Goal: Task Accomplishment & Management: Manage account settings

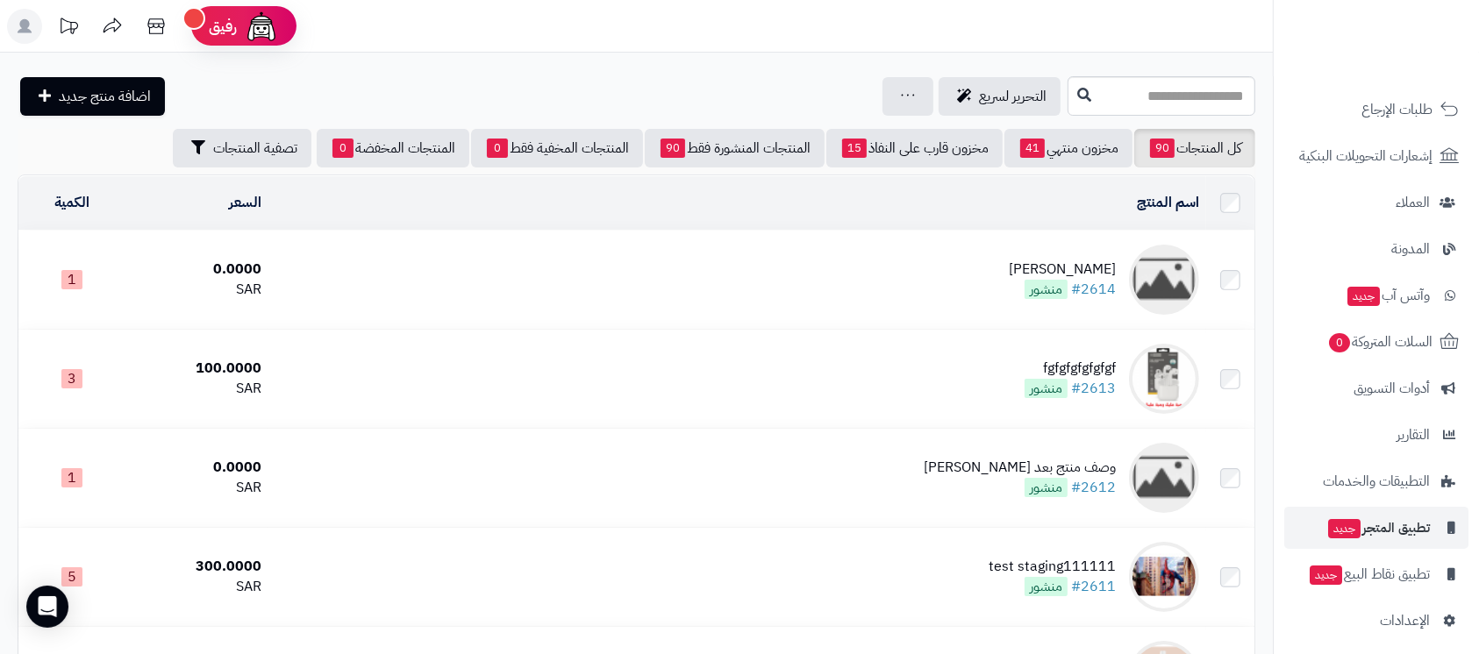
scroll to position [241, 0]
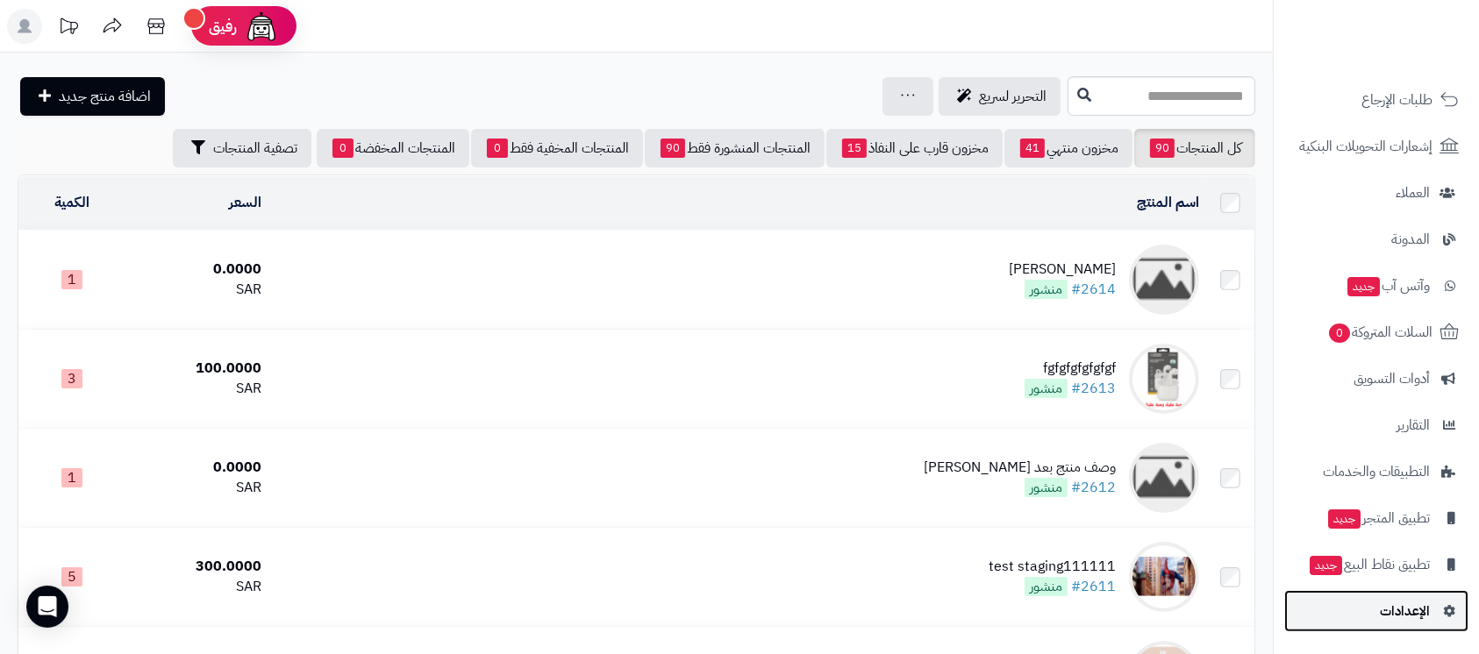
click at [1387, 600] on span "الإعدادات" at bounding box center [1404, 611] width 50 height 25
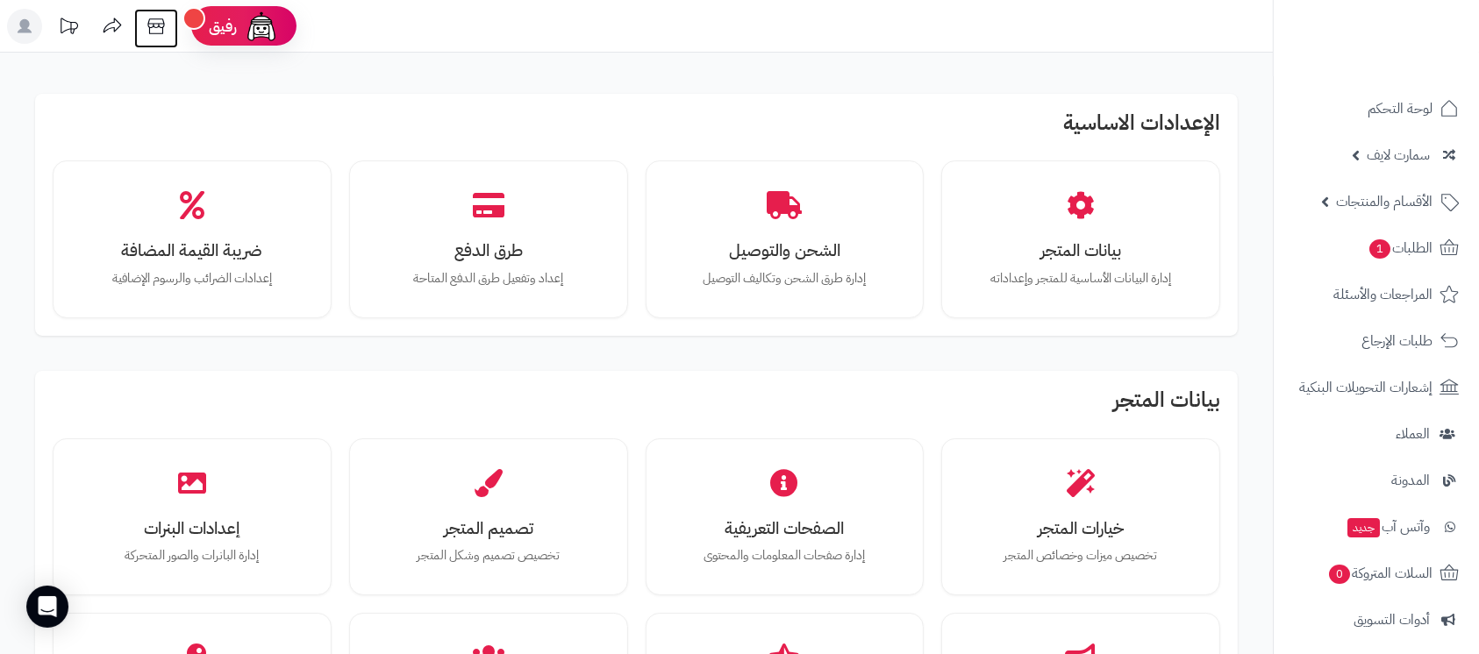
click at [161, 23] on icon at bounding box center [156, 26] width 35 height 35
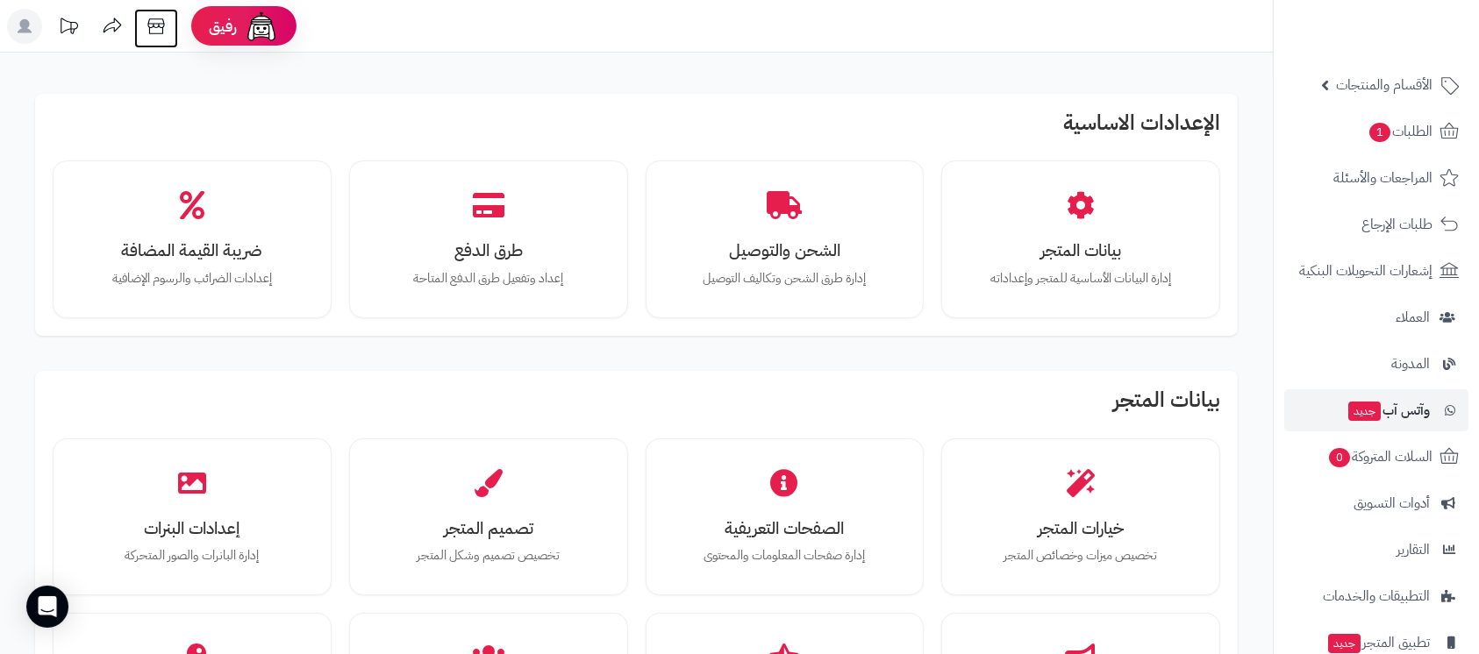
scroll to position [233, 0]
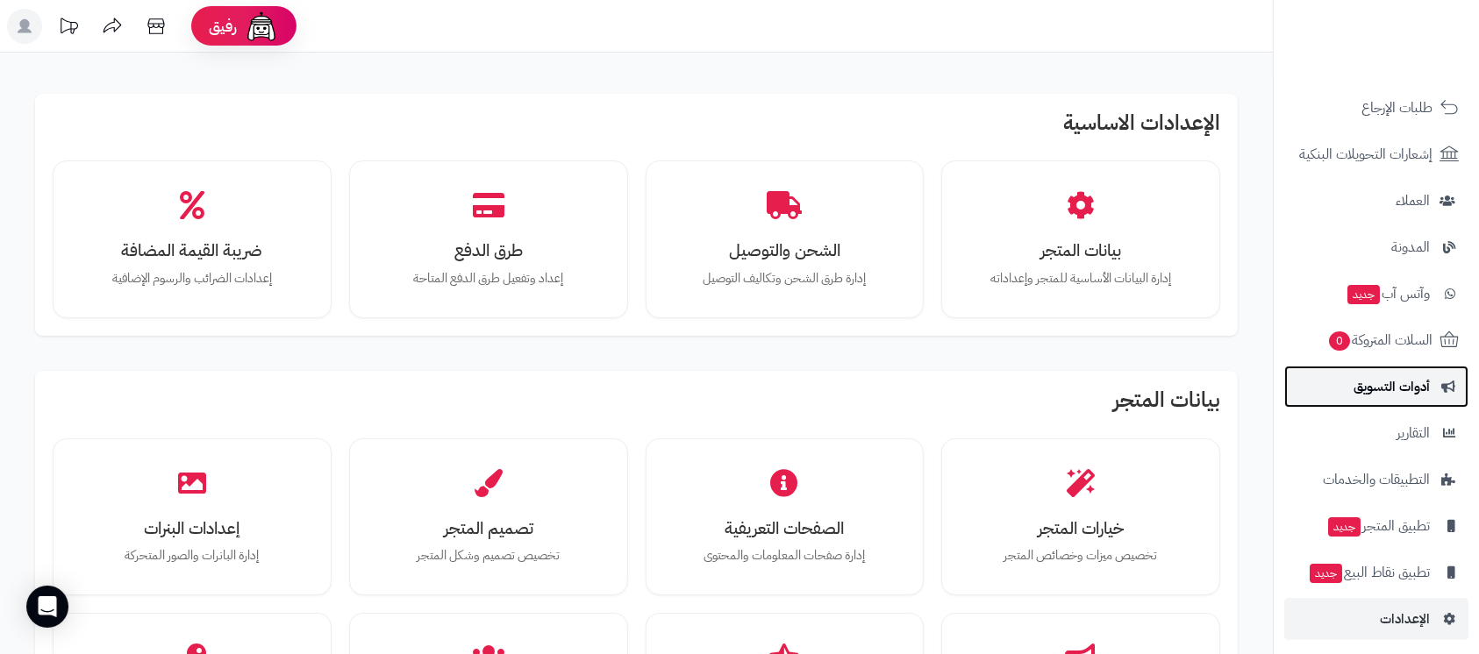
click at [1398, 388] on span "أدوات التسويق" at bounding box center [1391, 386] width 76 height 25
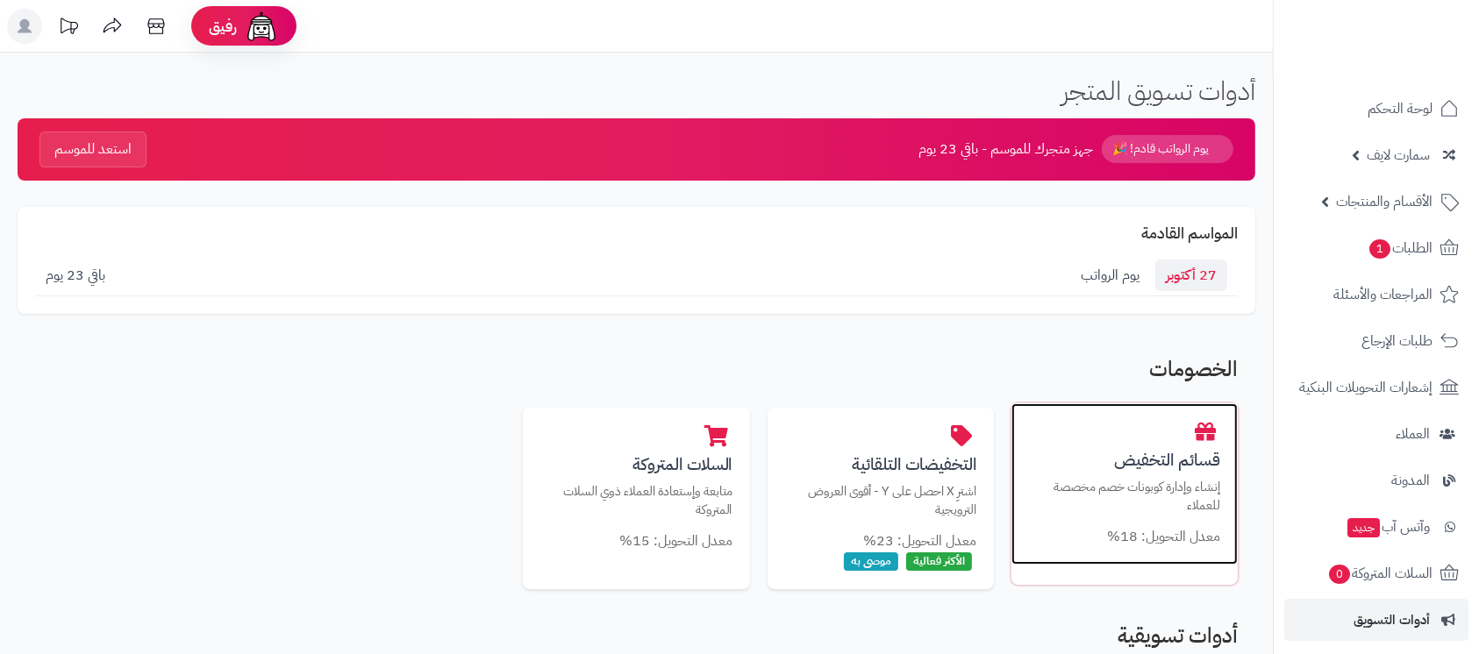
click at [1115, 472] on div "قسائم التخفيض إنشاء وإدارة كوبونات خصم مخصصة للعملاء معدل التحويل: 18%" at bounding box center [1124, 483] width 226 height 161
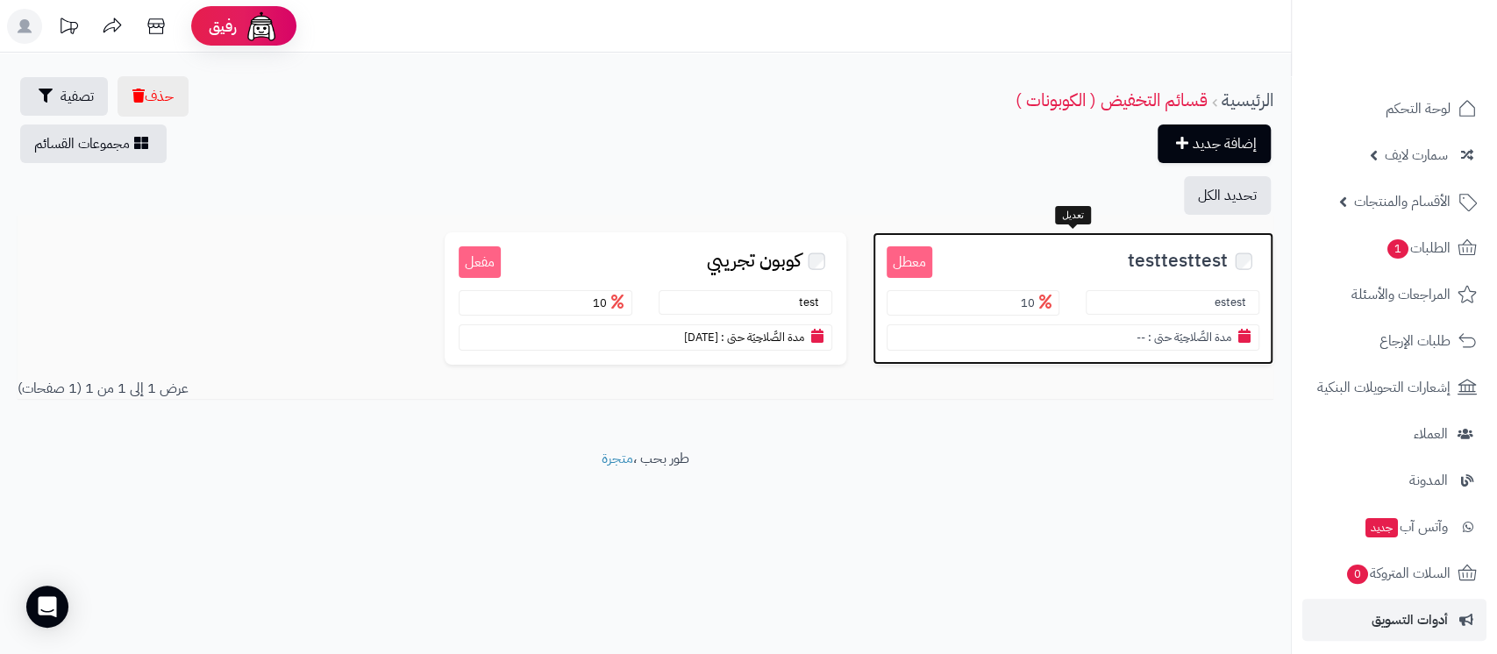
click at [1151, 257] on span "testtesttest" at bounding box center [1178, 261] width 100 height 20
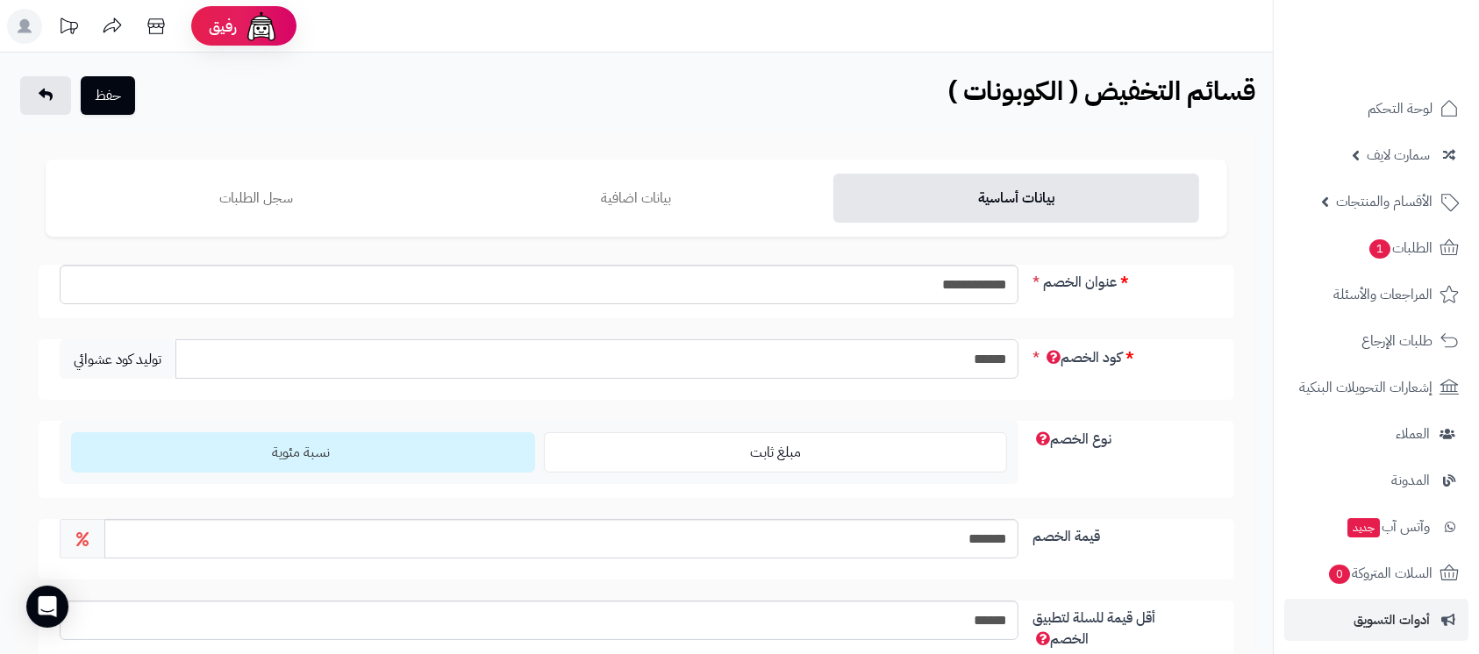
click at [994, 355] on input "******" at bounding box center [596, 358] width 843 height 39
click at [1170, 432] on label "نوع الخصم" at bounding box center [1122, 435] width 195 height 29
click at [982, 353] on input "******" at bounding box center [596, 358] width 843 height 39
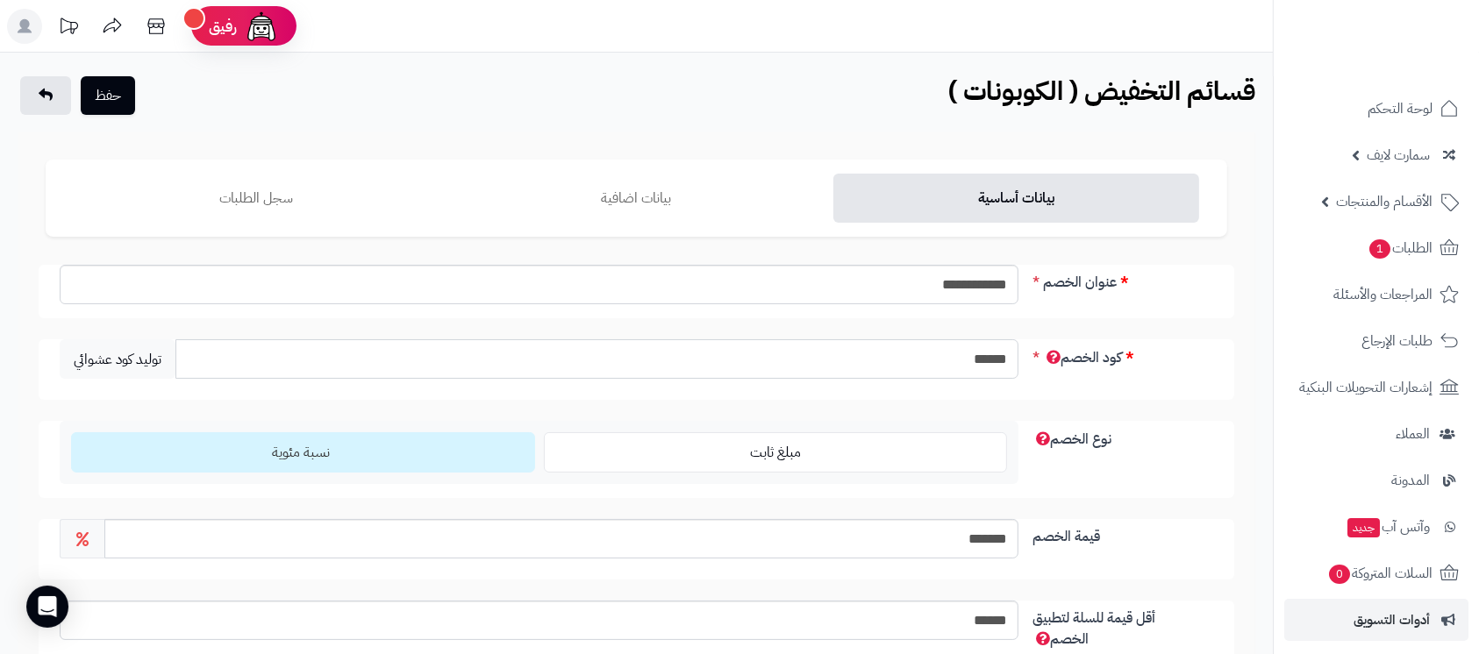
click at [982, 353] on input "******" at bounding box center [596, 358] width 843 height 39
click at [1177, 424] on label "نوع الخصم" at bounding box center [1122, 435] width 195 height 29
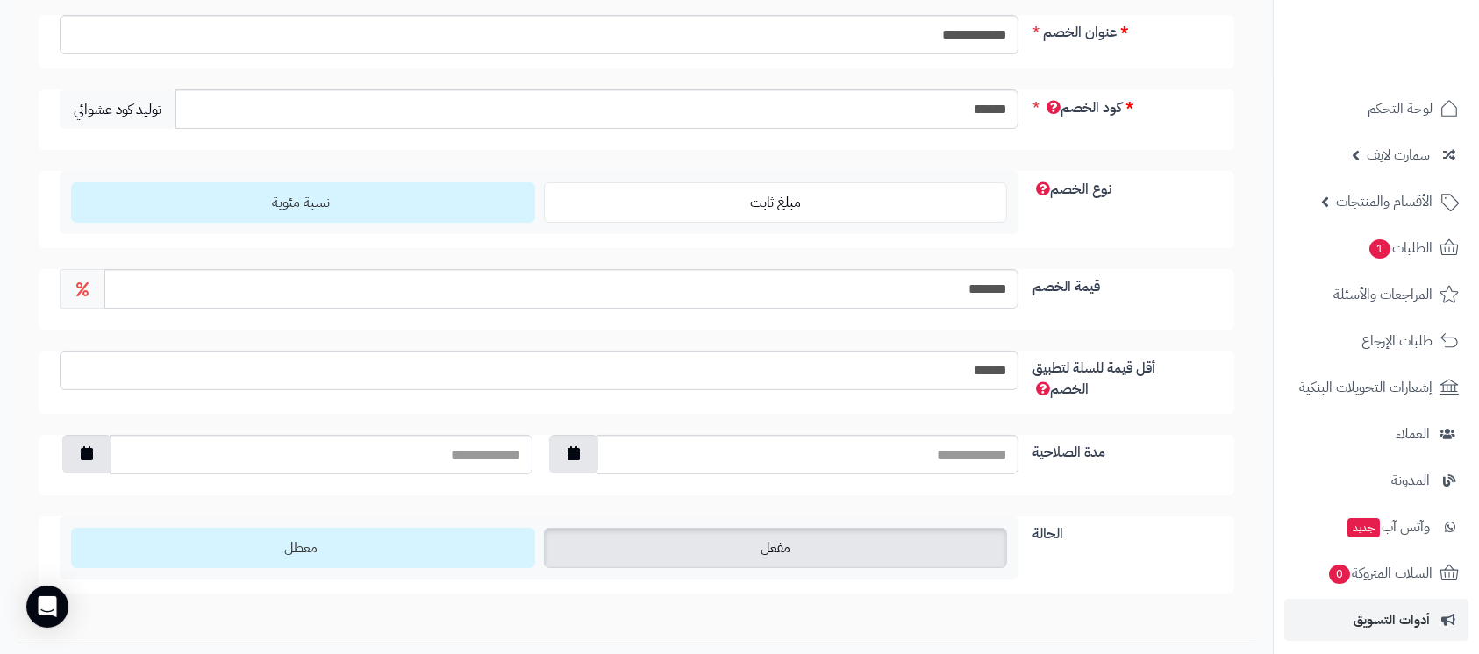
scroll to position [351, 0]
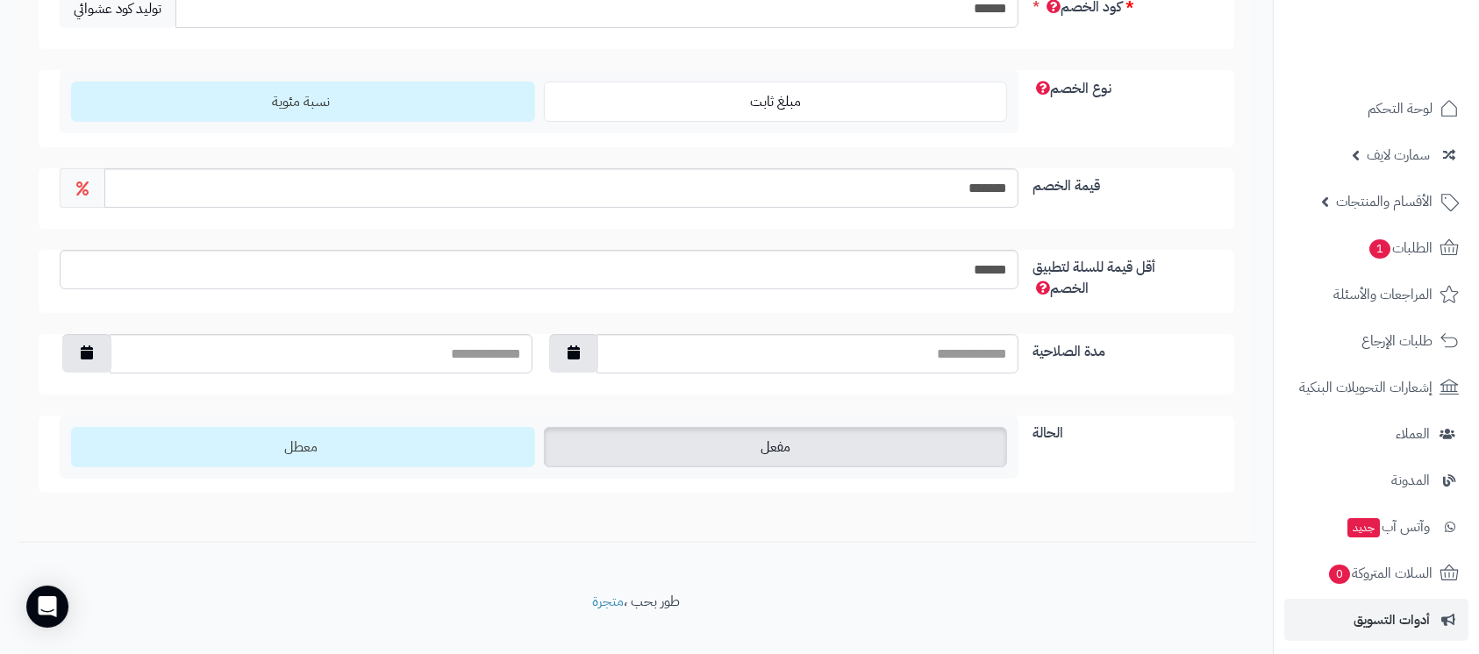
click at [791, 453] on label "مفعل" at bounding box center [776, 447] width 464 height 40
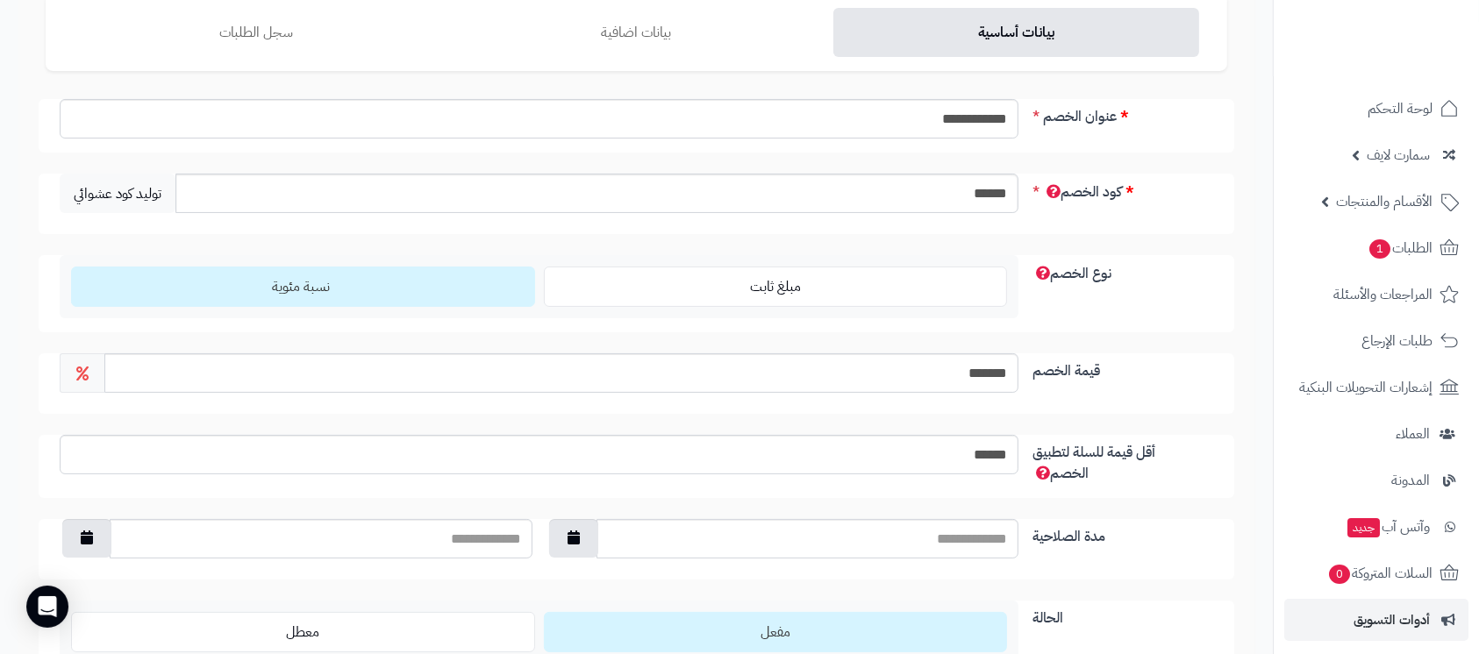
scroll to position [0, 0]
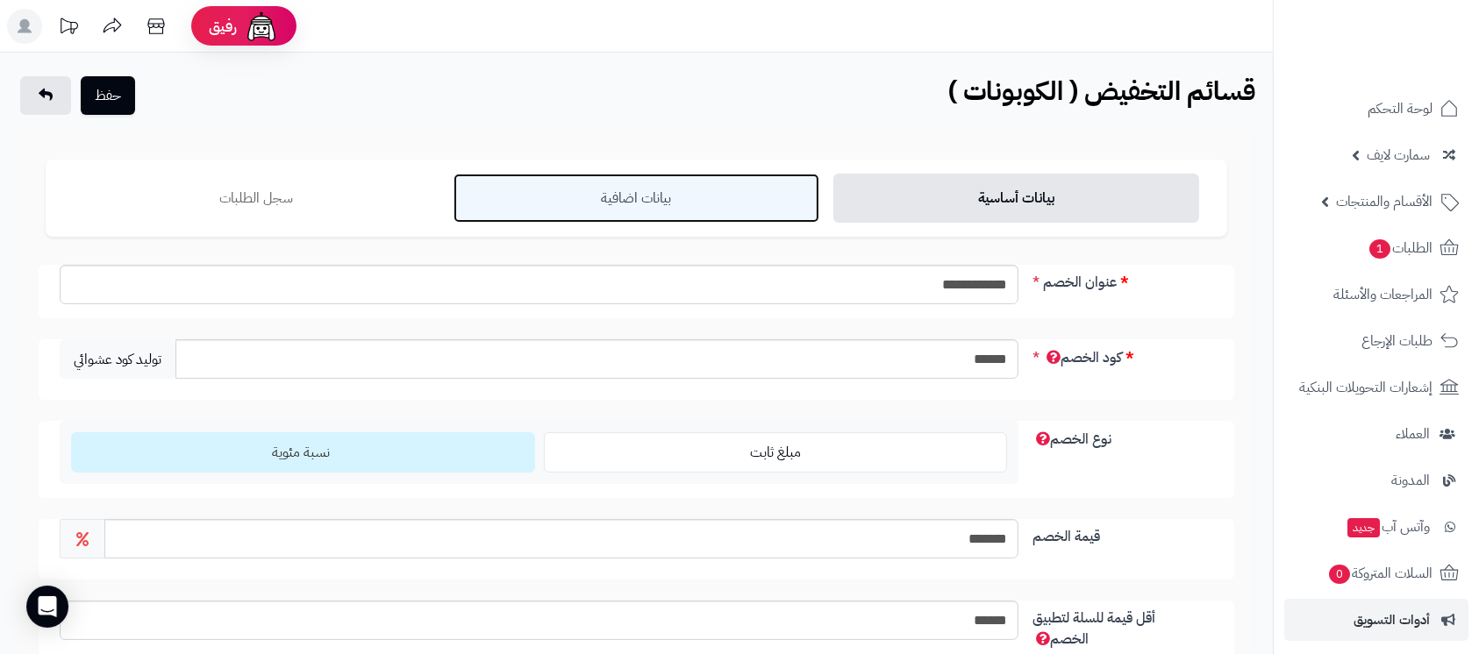
click at [662, 202] on link "بيانات اضافية" at bounding box center [636, 198] width 366 height 49
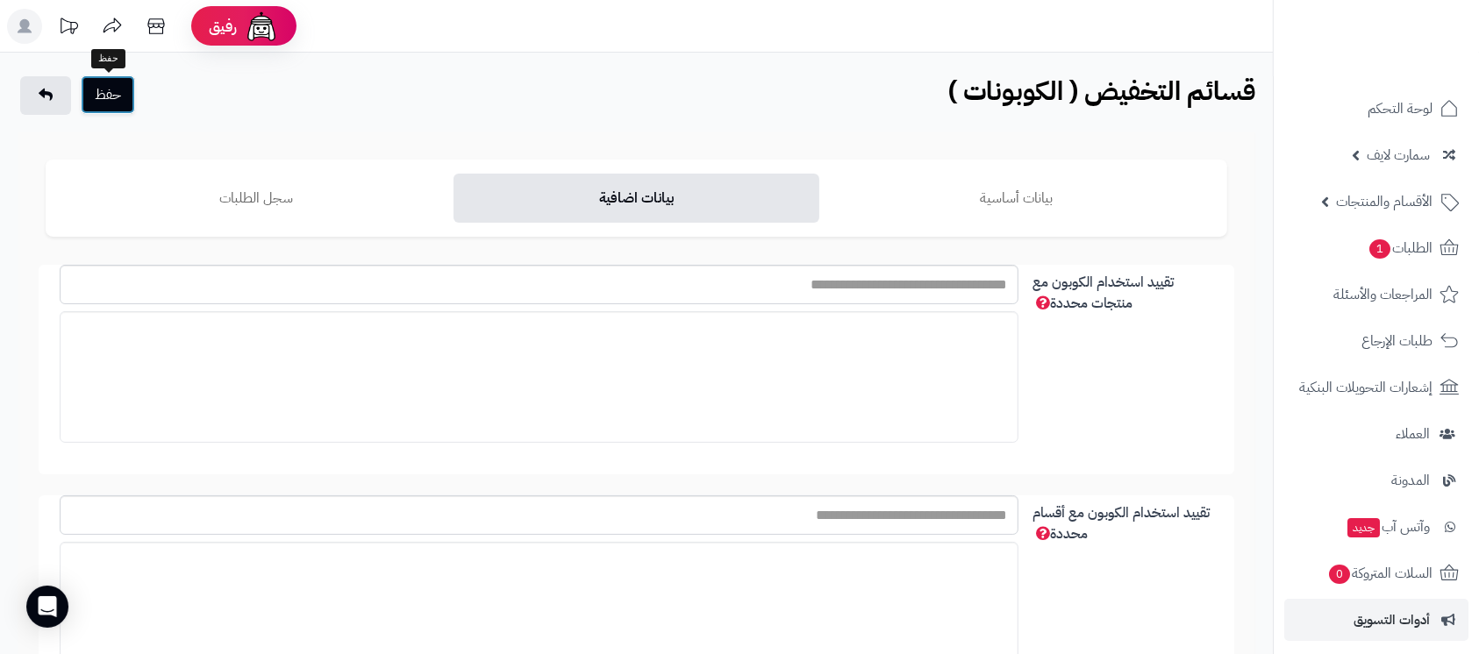
click at [119, 102] on button "حفظ" at bounding box center [108, 94] width 54 height 39
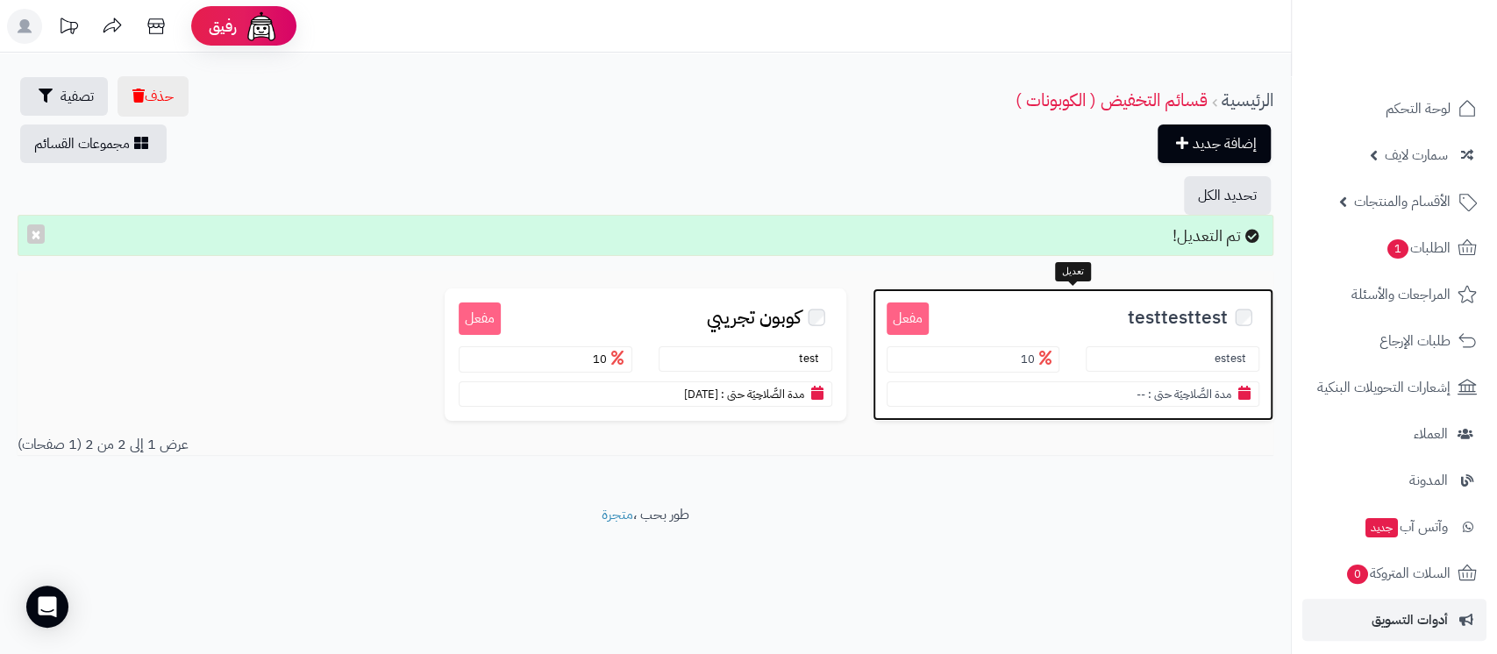
click at [1130, 293] on div "مفعل testtesttest estest 10 مدة الصَّلاحِيَة حتى : --" at bounding box center [1073, 355] width 401 height 132
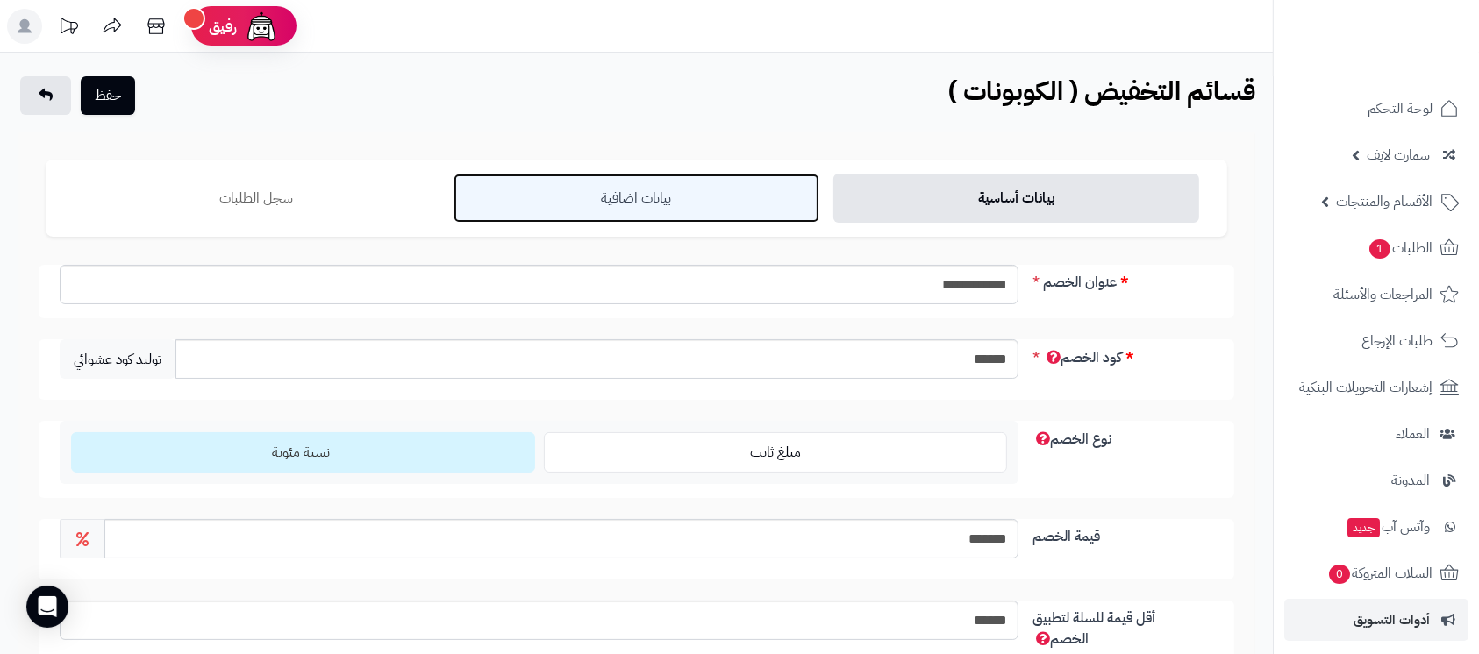
click at [728, 204] on link "بيانات اضافية" at bounding box center [636, 198] width 366 height 49
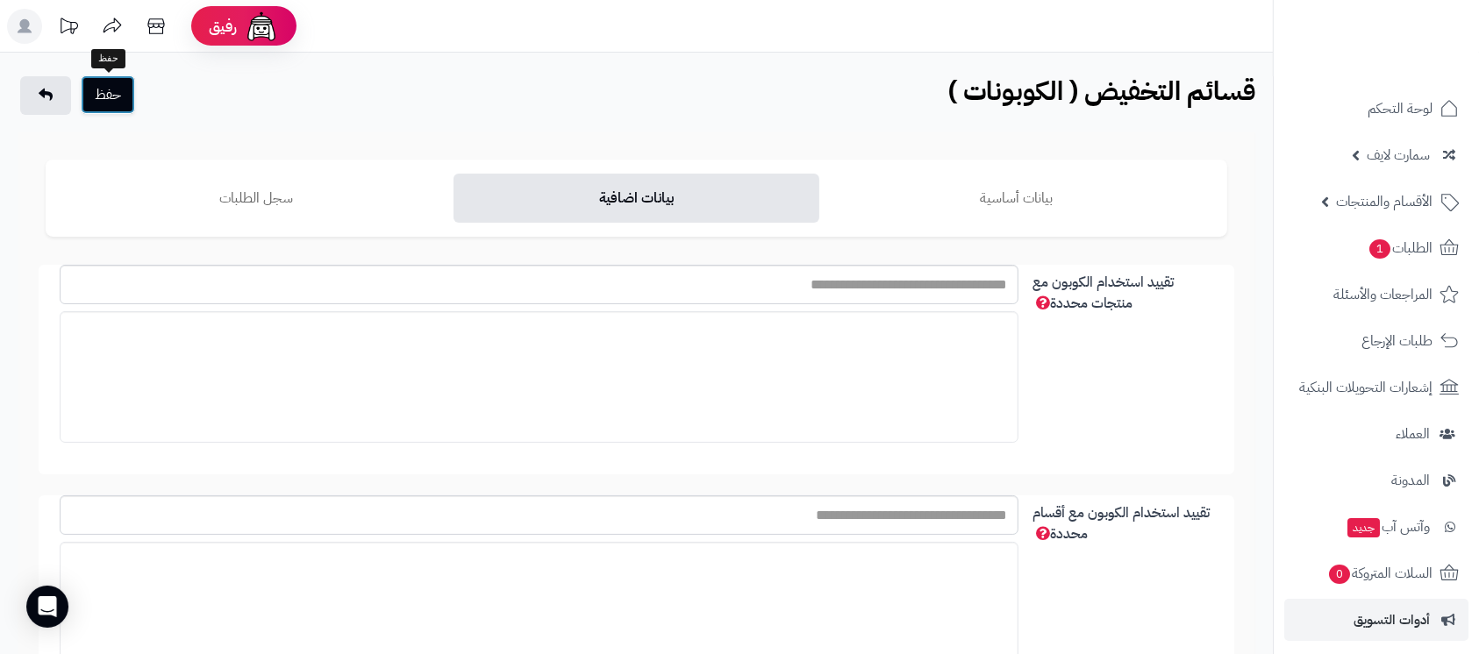
click at [113, 99] on button "حفظ" at bounding box center [108, 94] width 54 height 39
